Goal: Find contact information: Find contact information

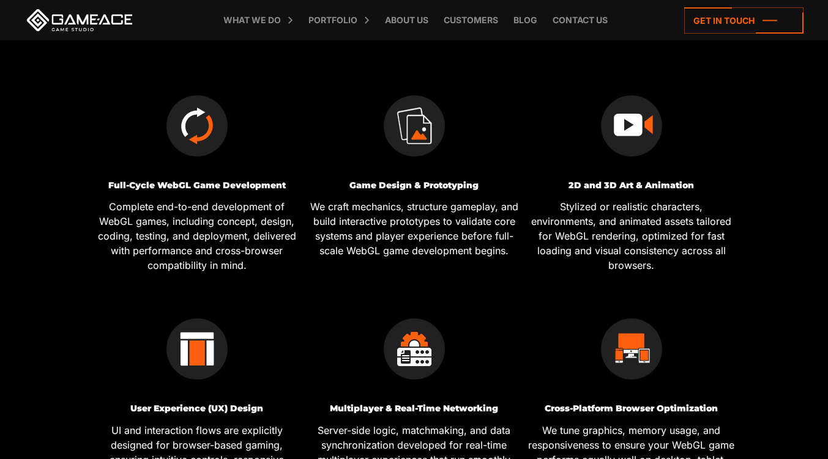
scroll to position [416, 0]
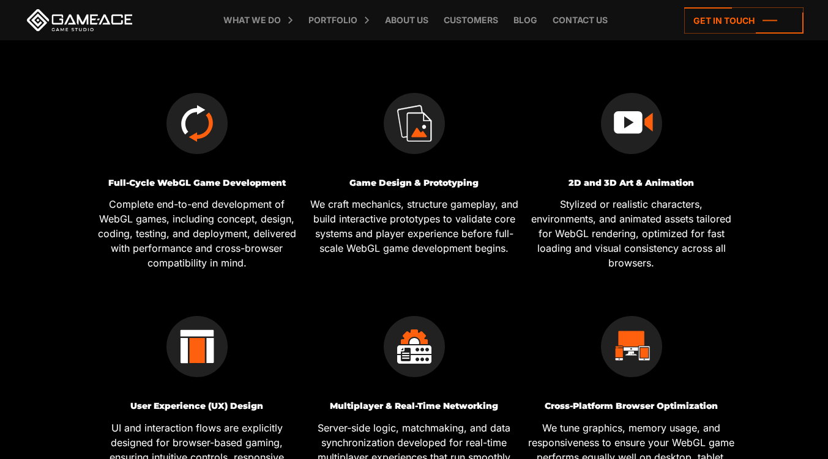
click at [201, 125] on img at bounding box center [196, 123] width 61 height 61
click at [197, 209] on p "Complete end-to-end development of WebGL games, including concept, design, codi…" at bounding box center [197, 233] width 208 height 73
click at [192, 356] on img at bounding box center [196, 346] width 61 height 61
click at [415, 162] on div at bounding box center [414, 114] width 208 height 104
click at [641, 124] on img at bounding box center [631, 123] width 61 height 61
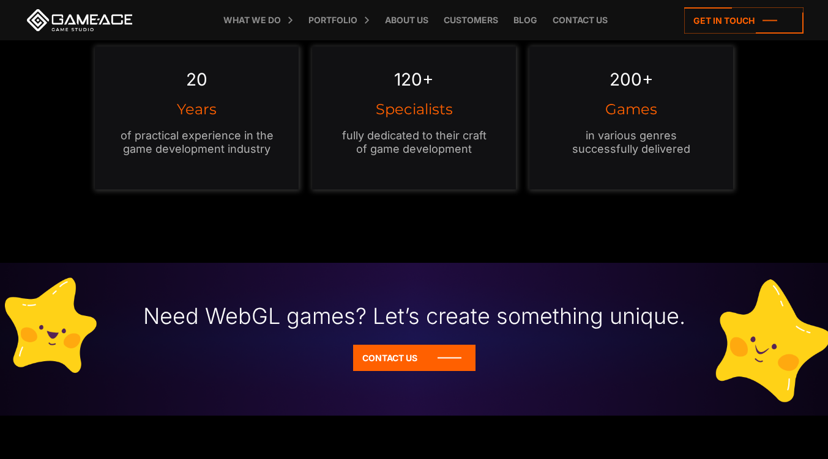
scroll to position [1175, 0]
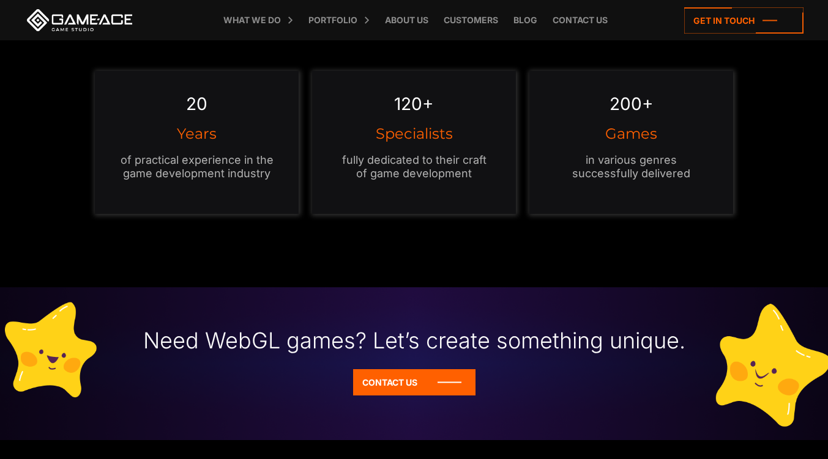
click at [387, 137] on h3 "Specialists" at bounding box center [413, 134] width 155 height 15
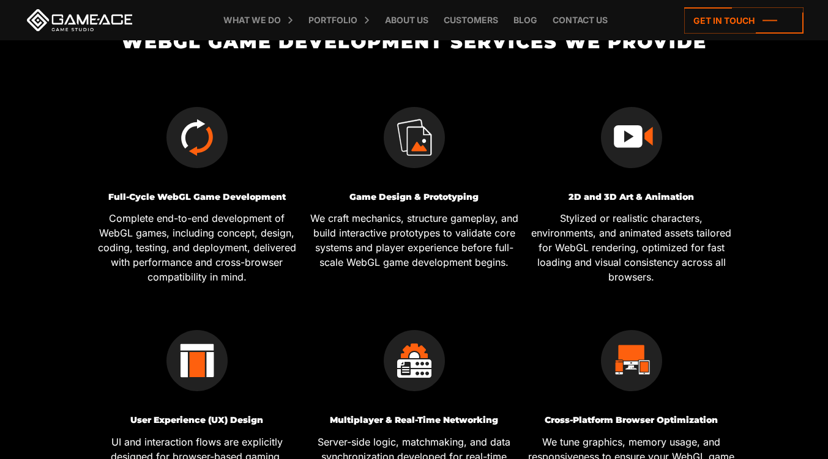
scroll to position [0, 0]
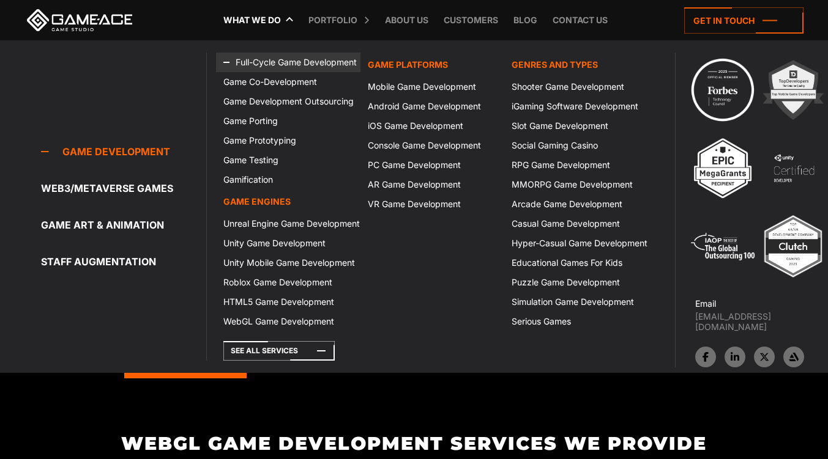
click at [290, 61] on link "Full-Cycle Game Development" at bounding box center [288, 63] width 144 height 20
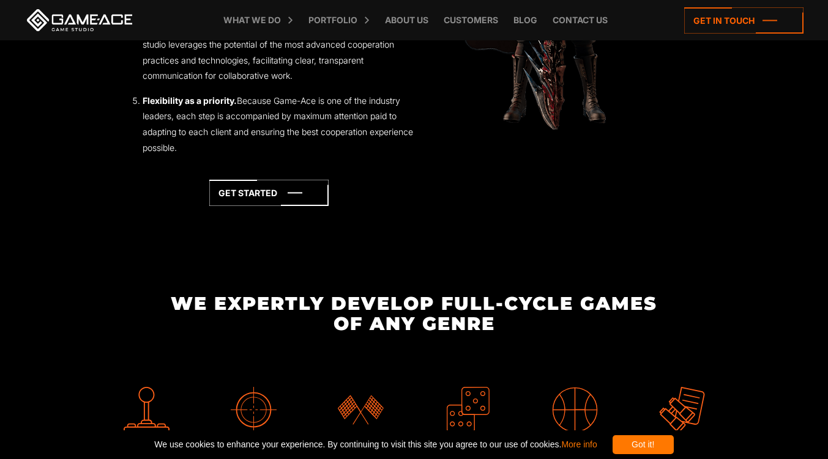
scroll to position [1762, 0]
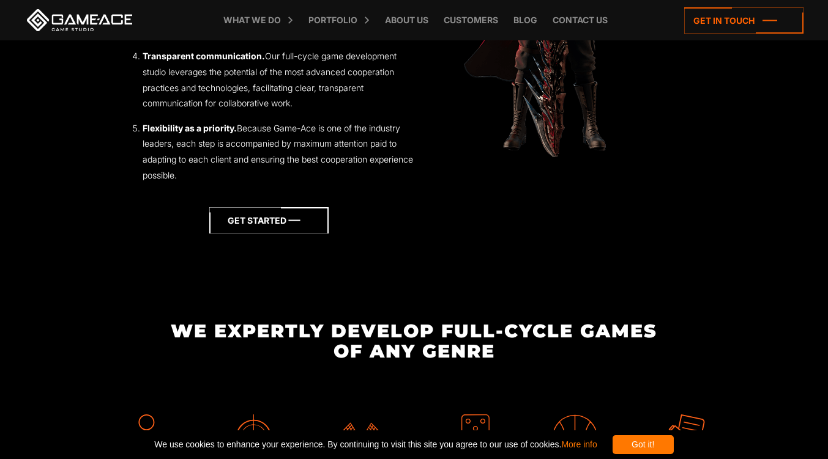
click at [251, 226] on icon at bounding box center [268, 220] width 119 height 26
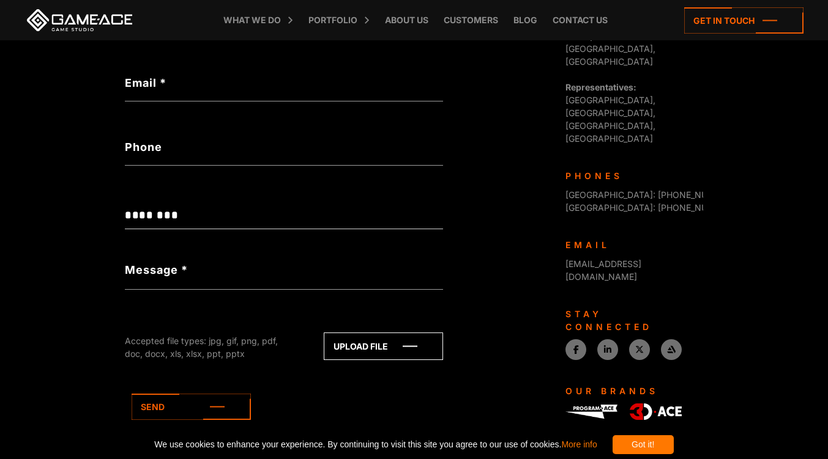
scroll to position [480, 0]
